Goal: Information Seeking & Learning: Learn about a topic

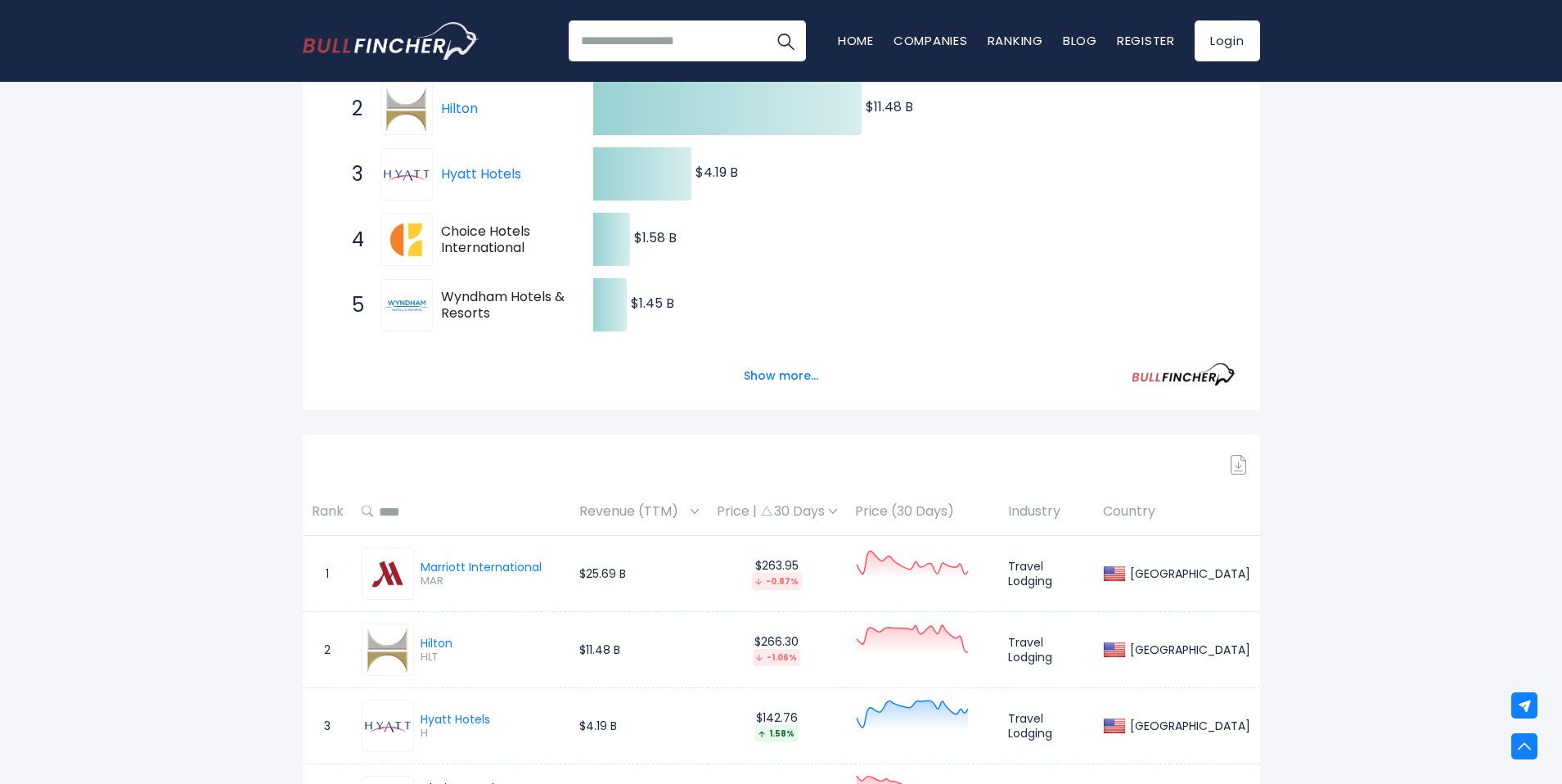
scroll to position [401, 0]
click at [779, 377] on button "Show more..." at bounding box center [781, 375] width 94 height 27
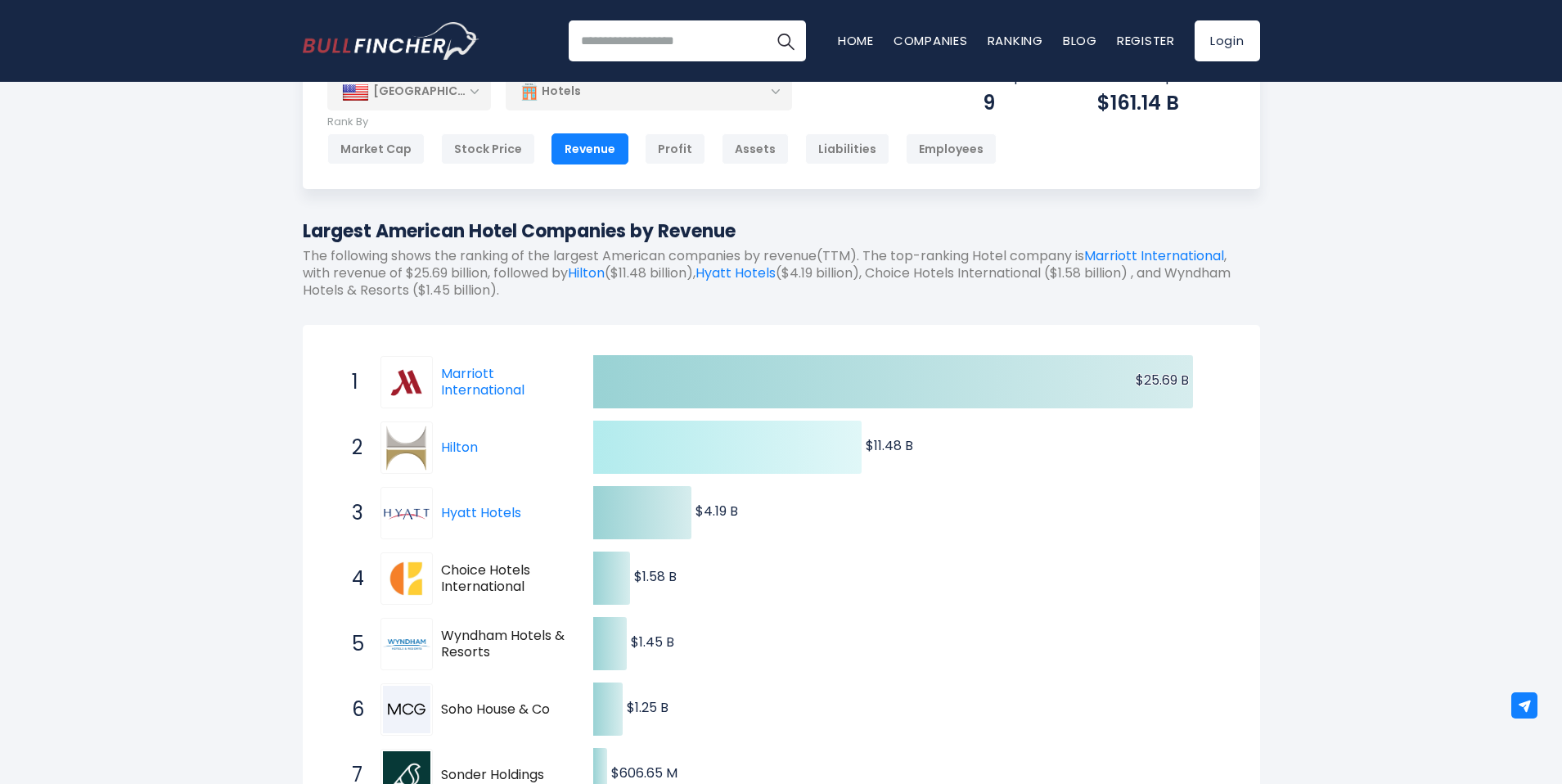
scroll to position [0, 0]
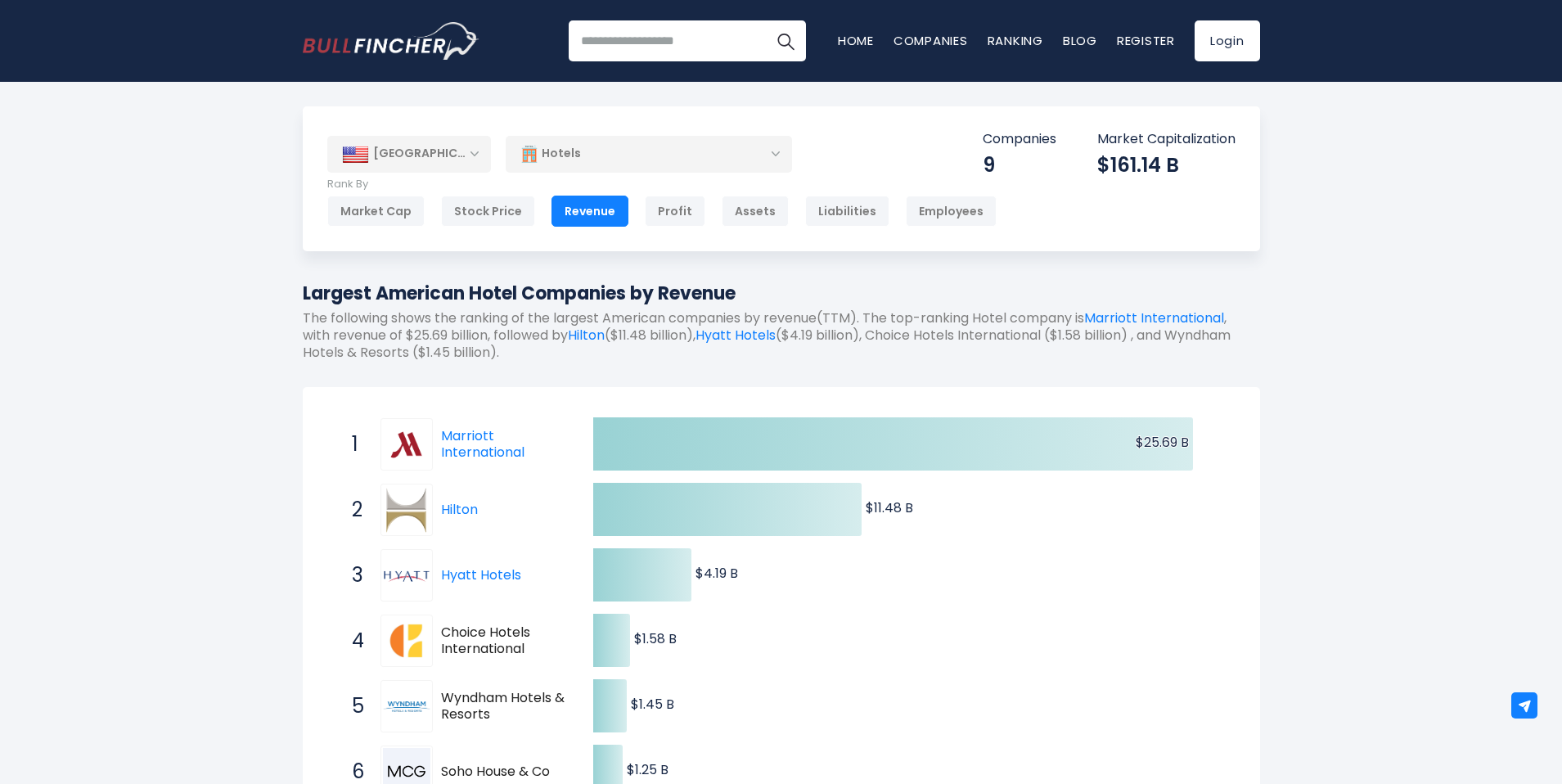
click at [593, 163] on div "Hotels" at bounding box center [649, 153] width 286 height 37
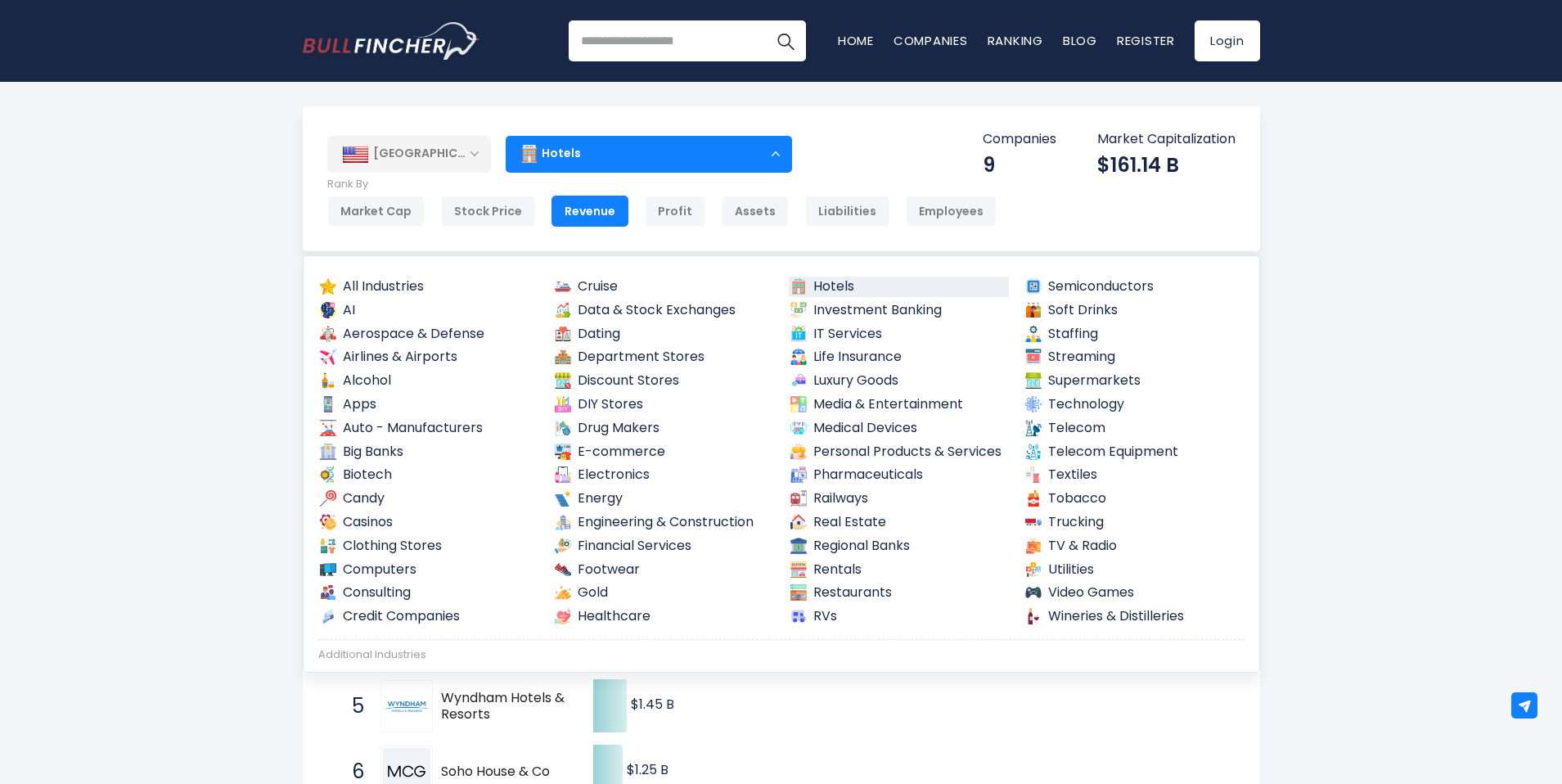
click at [571, 208] on div "Revenue" at bounding box center [590, 211] width 77 height 31
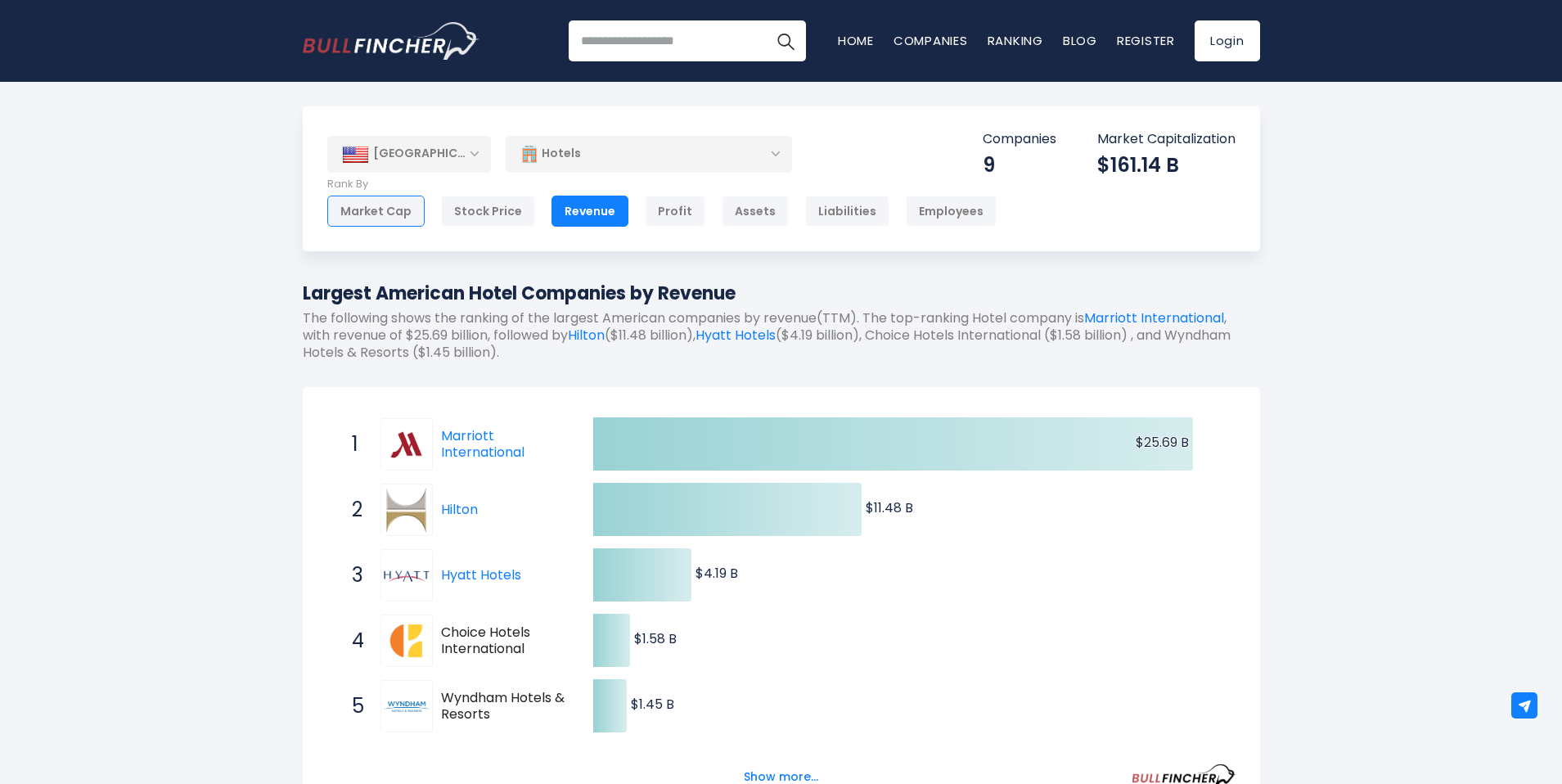
click at [358, 205] on div "Market Cap" at bounding box center [376, 211] width 97 height 31
click at [722, 152] on div "Hotels" at bounding box center [649, 153] width 286 height 37
